Goal: Task Accomplishment & Management: Manage account settings

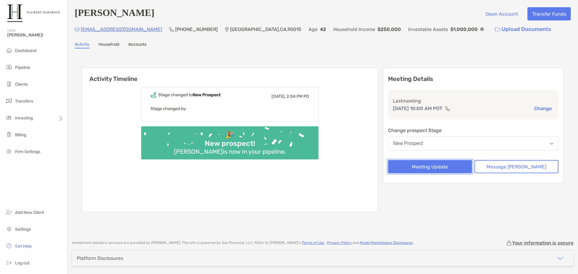
click at [446, 169] on button "Meeting Update" at bounding box center [430, 166] width 84 height 13
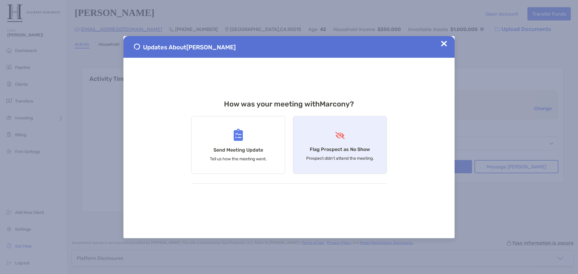
click at [359, 139] on div "Flag Prospect as No Show Prospect didn’t attend the meeting." at bounding box center [340, 145] width 94 height 58
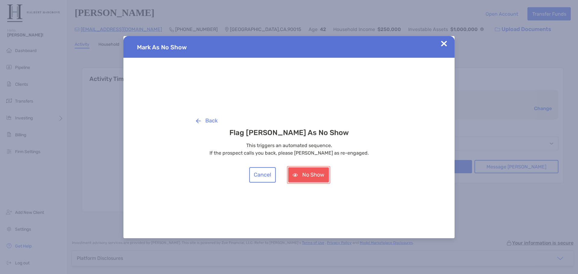
click at [313, 173] on button "No Show" at bounding box center [308, 174] width 41 height 15
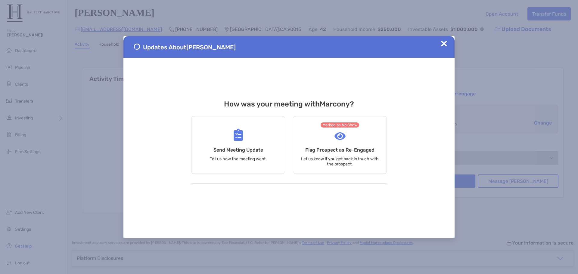
click at [441, 42] on div "Updates About [PERSON_NAME]" at bounding box center [288, 47] width 331 height 22
click at [451, 44] on div "Updates About [PERSON_NAME]" at bounding box center [288, 47] width 331 height 22
click at [445, 45] on img at bounding box center [444, 44] width 6 height 6
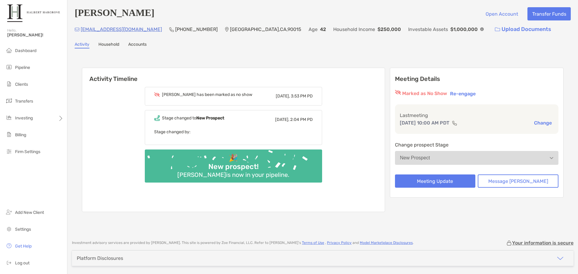
click at [356, 60] on div "Activity Timeline Marcony has been marked as no show [DATE], 3:53 PM PD Stage c…" at bounding box center [323, 141] width 496 height 173
click at [40, 69] on li "Pipeline" at bounding box center [33, 68] width 67 height 12
